Goal: Register for event/course

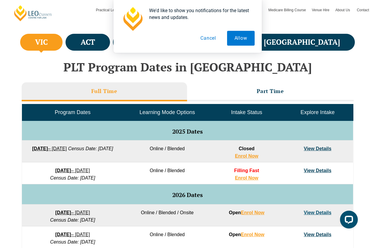
scroll to position [216, 0]
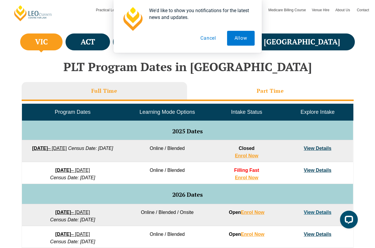
click at [275, 89] on h3 "Part Time" at bounding box center [269, 90] width 27 height 7
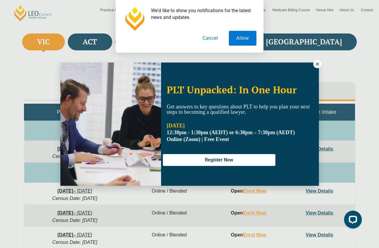
click at [316, 64] on icon at bounding box center [317, 63] width 5 height 5
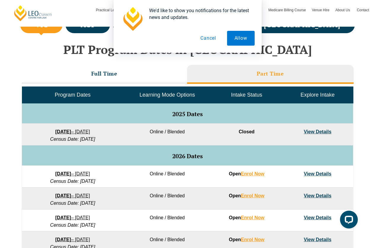
scroll to position [233, 0]
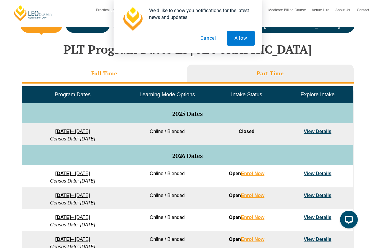
click at [155, 78] on li "Full Time" at bounding box center [104, 74] width 165 height 19
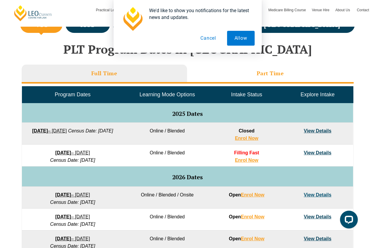
click at [245, 68] on li "Part Time" at bounding box center [270, 74] width 166 height 19
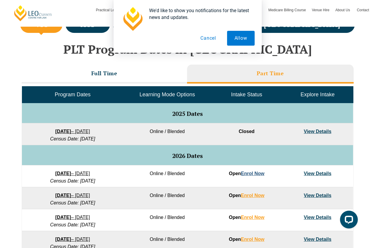
click at [259, 173] on link "Enrol Now" at bounding box center [252, 173] width 23 height 5
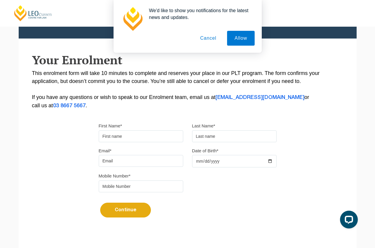
scroll to position [82, 0]
